Goal: Communication & Community: Connect with others

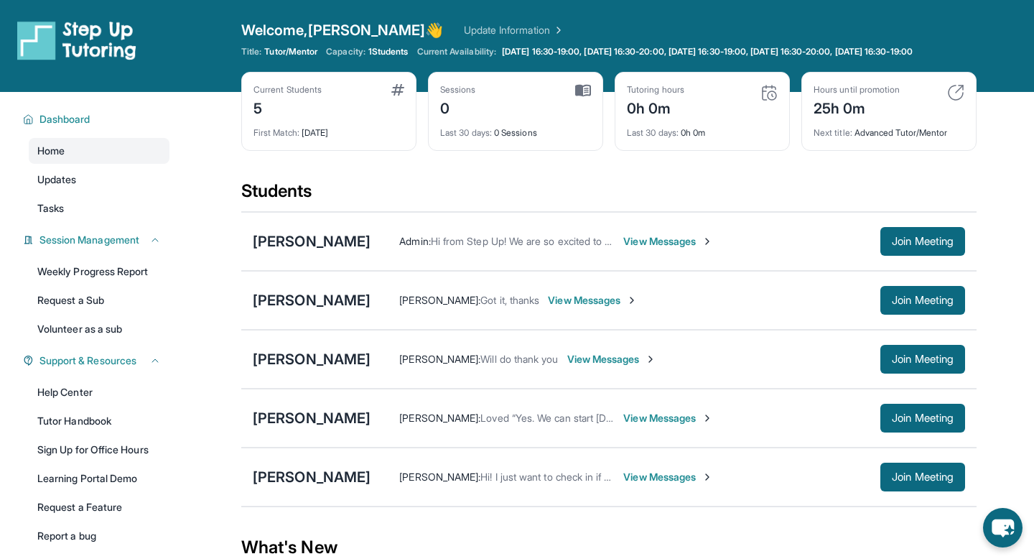
scroll to position [11, 0]
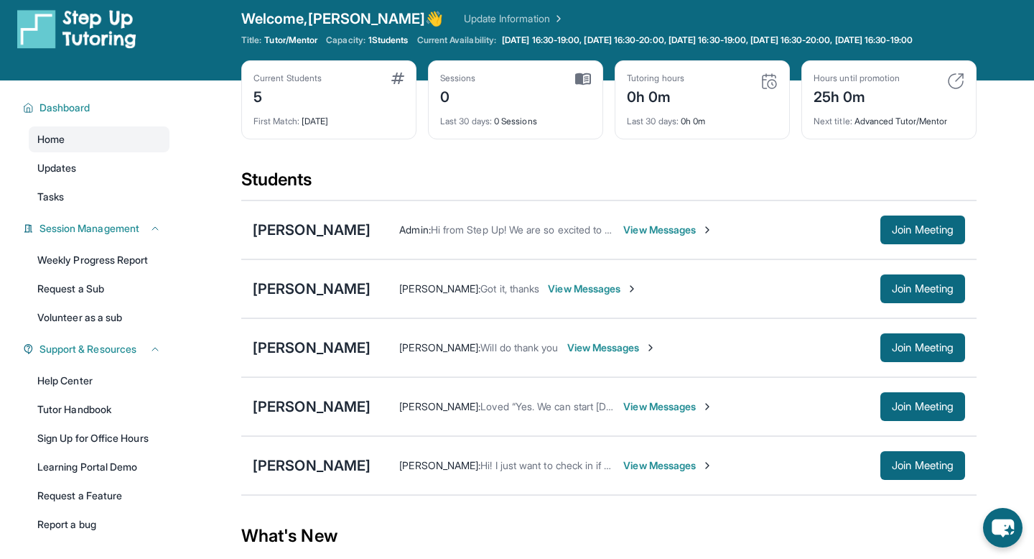
click at [684, 237] on span "View Messages" at bounding box center [668, 230] width 90 height 14
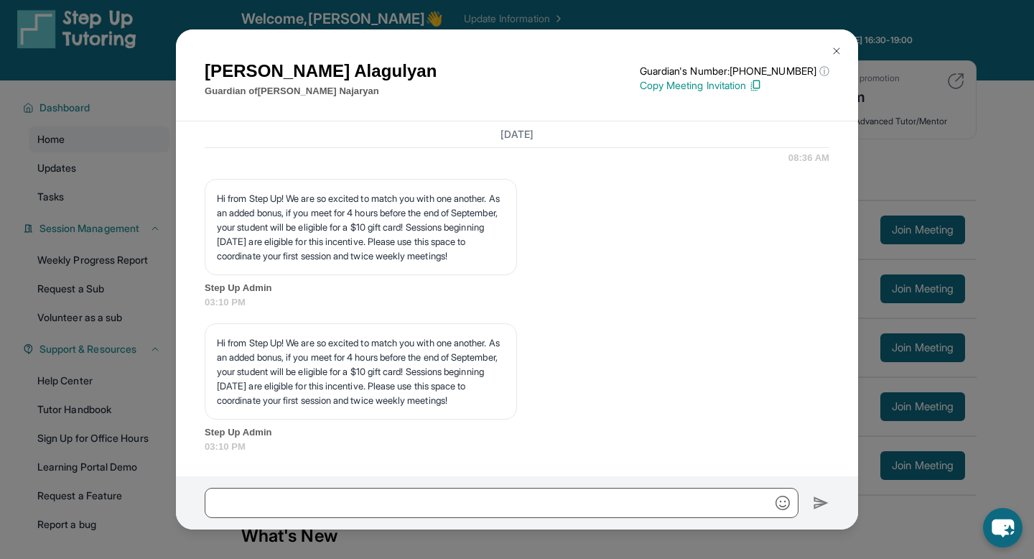
scroll to position [1725, 0]
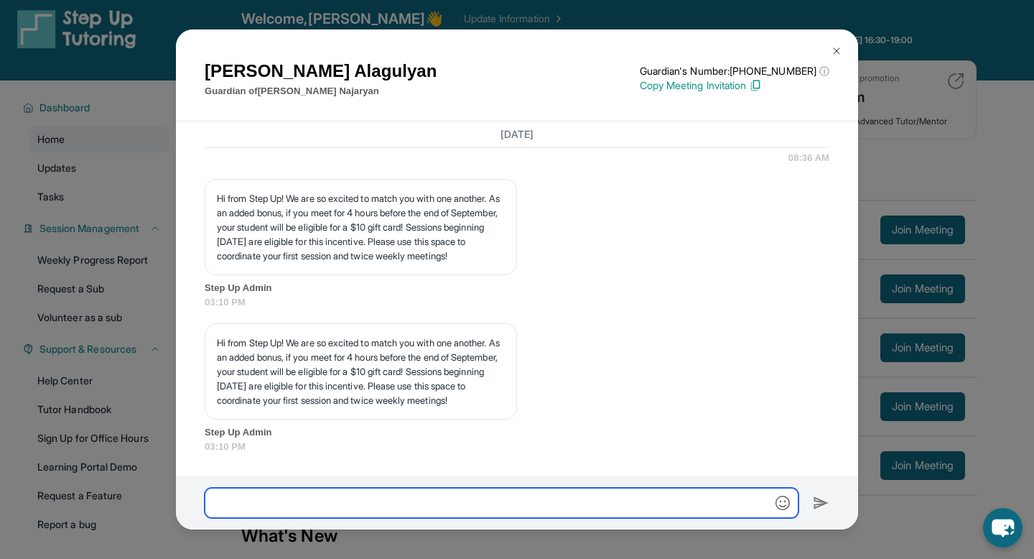
click at [439, 497] on input "text" at bounding box center [502, 503] width 594 height 30
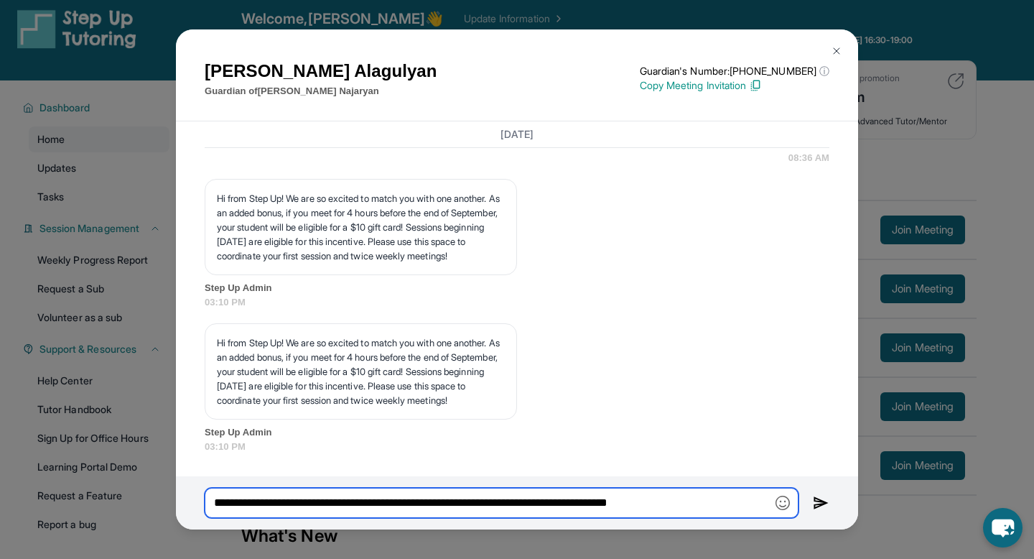
type input "**********"
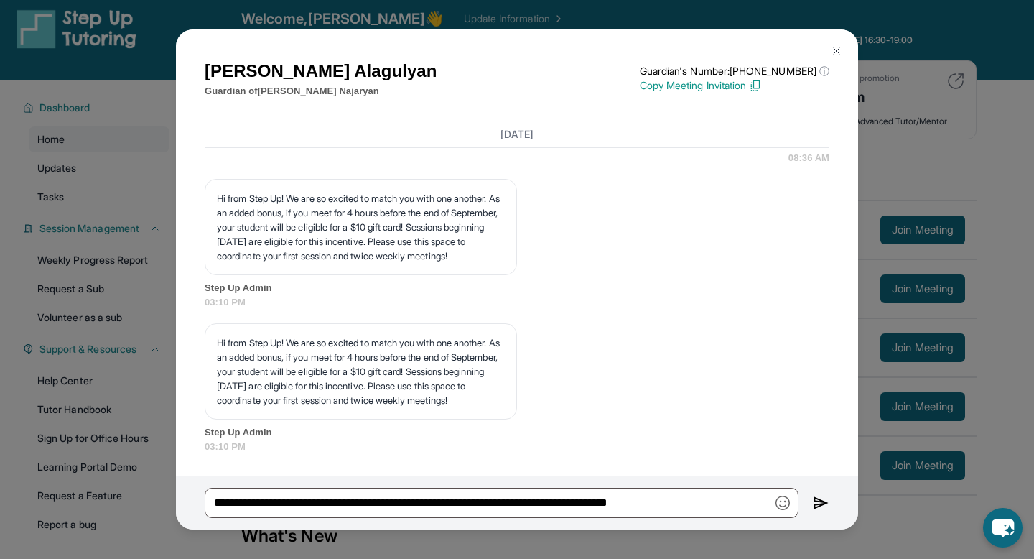
click at [821, 506] on img at bounding box center [821, 502] width 17 height 17
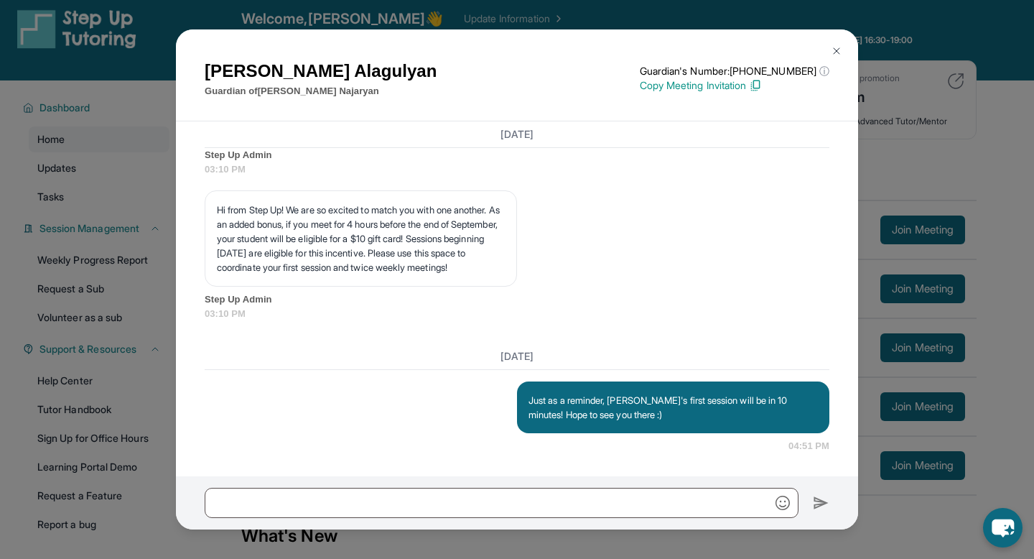
scroll to position [1857, 0]
click at [922, 175] on div "[PERSON_NAME] Guardian of [PERSON_NAME] Guardian's Number: [PHONE_NUMBER] ⓘ Thi…" at bounding box center [517, 279] width 1034 height 559
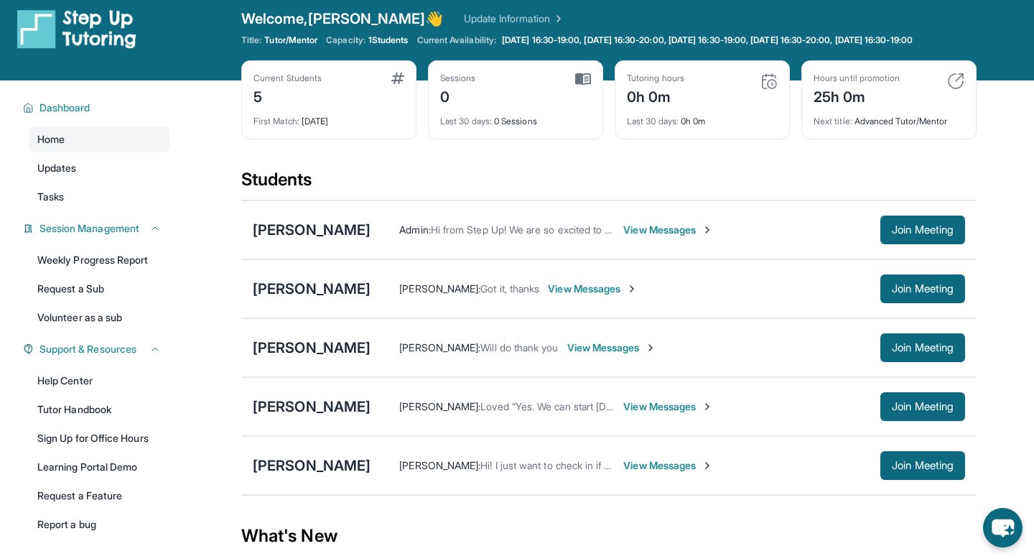
click at [681, 237] on span "View Messages" at bounding box center [668, 230] width 90 height 14
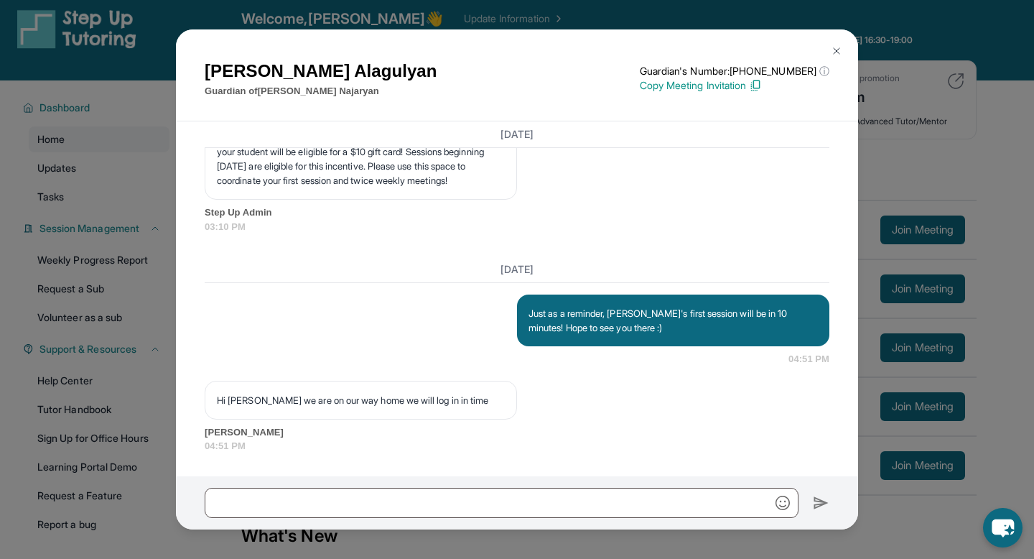
scroll to position [1944, 0]
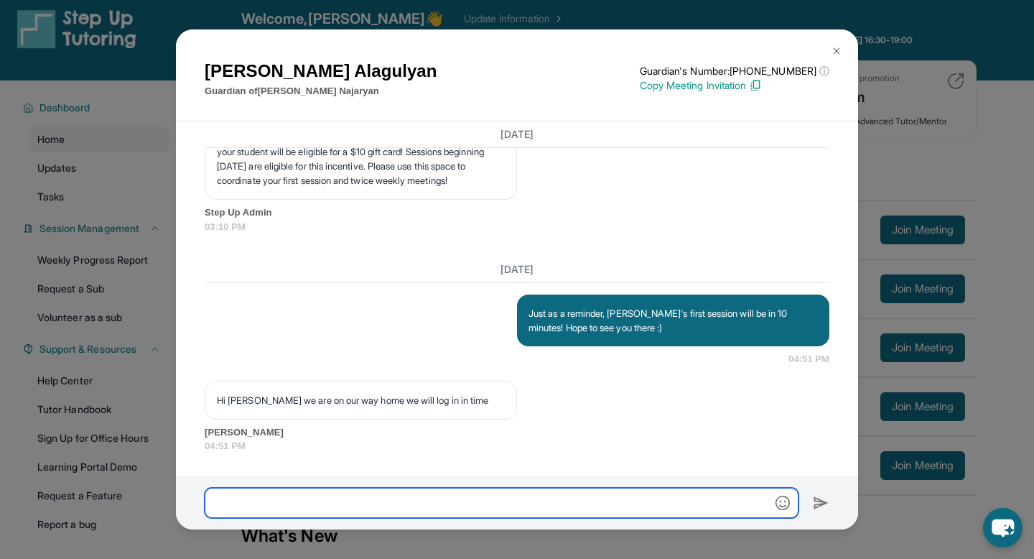
click at [485, 496] on input "text" at bounding box center [502, 503] width 594 height 30
type input "**********"
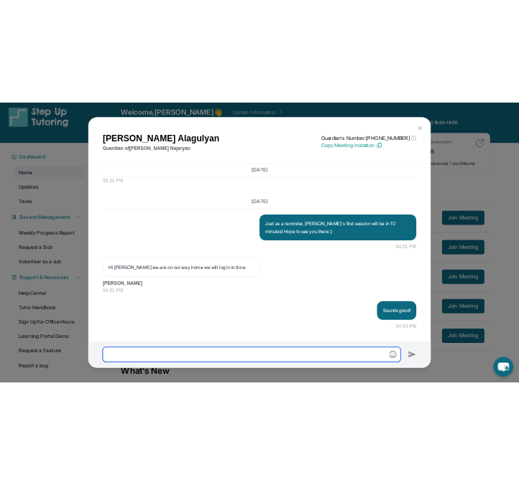
scroll to position [2016, 0]
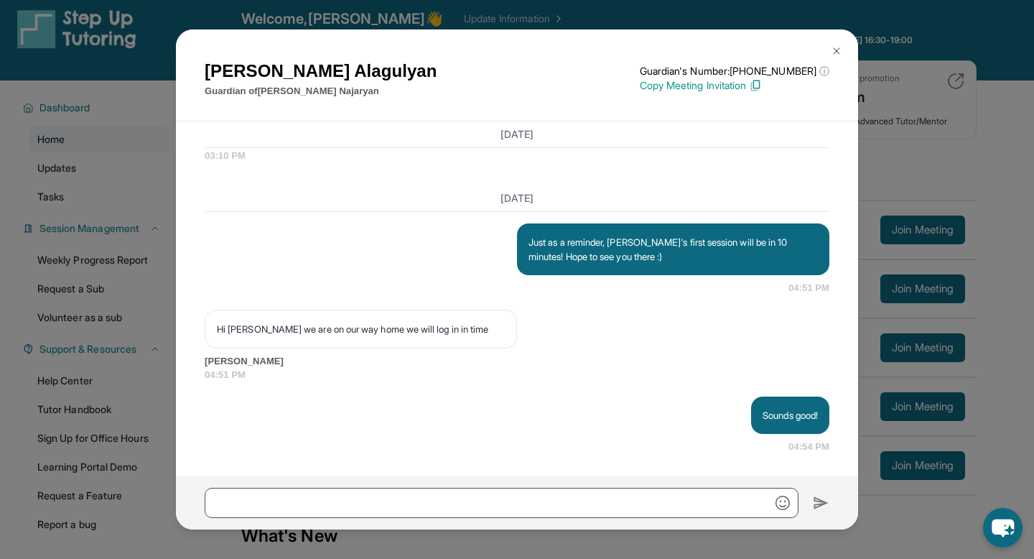
click at [834, 46] on img at bounding box center [836, 50] width 11 height 11
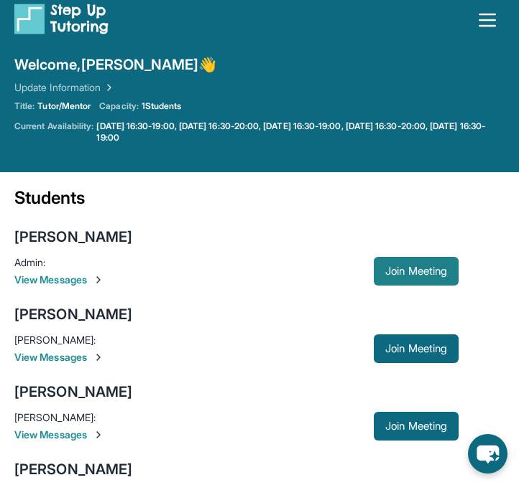
click at [402, 268] on span "Join Meeting" at bounding box center [416, 271] width 62 height 9
